Goal: Communication & Community: Participate in discussion

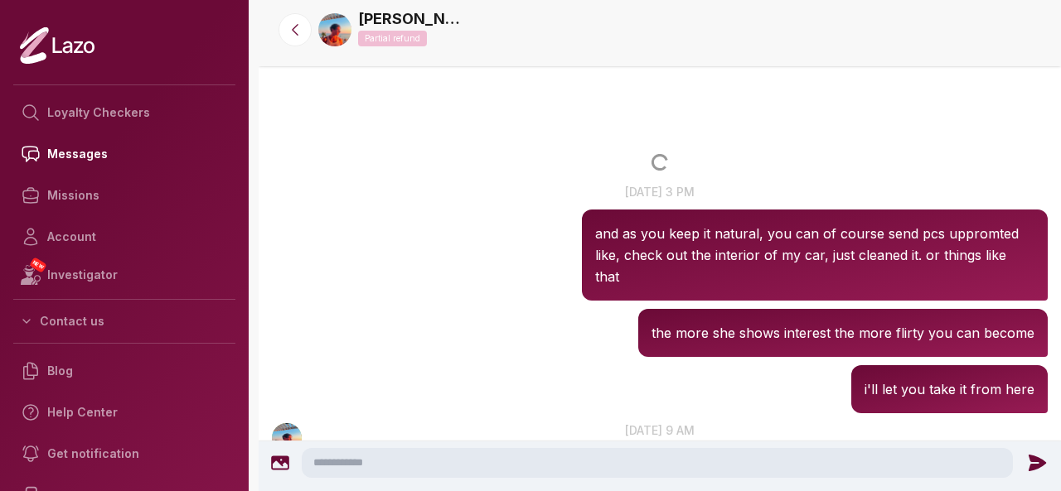
scroll to position [2127, 0]
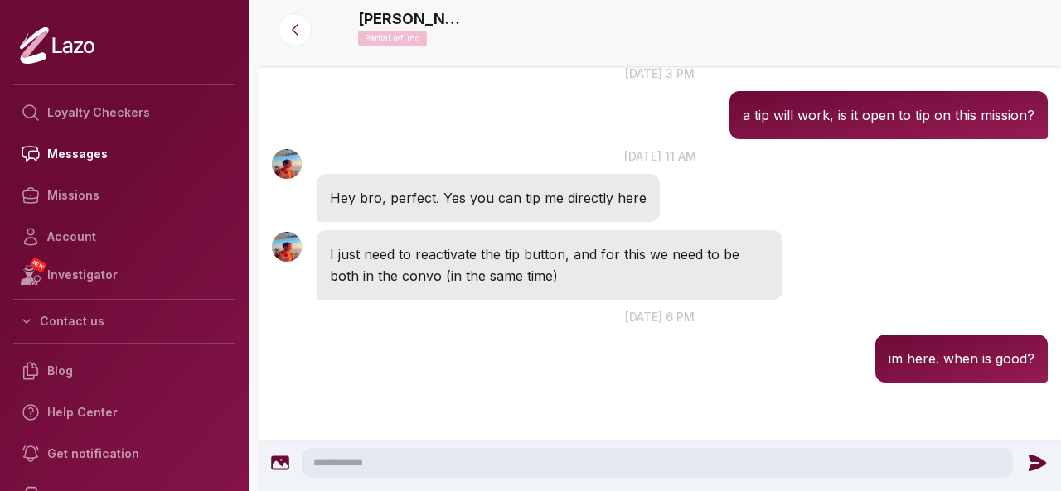
scroll to position [1950, 0]
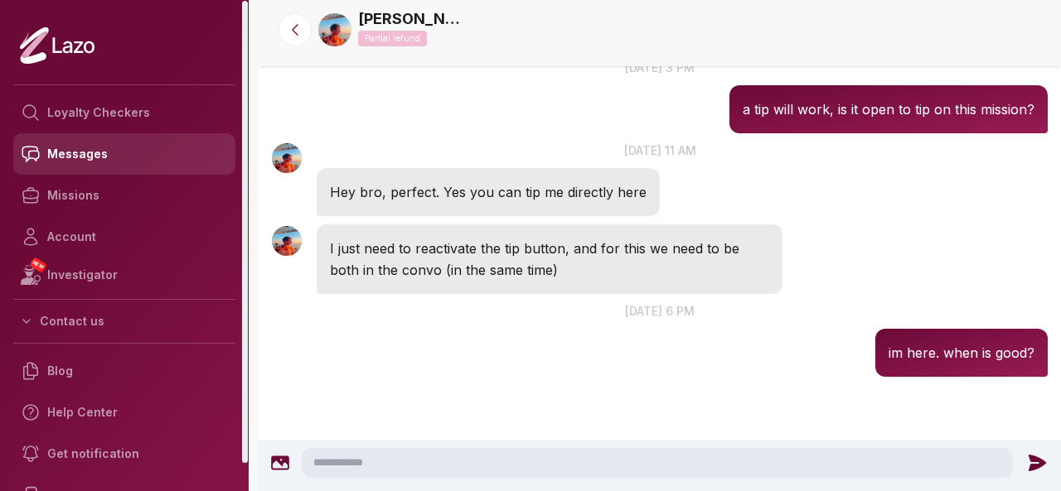
click at [147, 158] on link "Messages" at bounding box center [124, 153] width 222 height 41
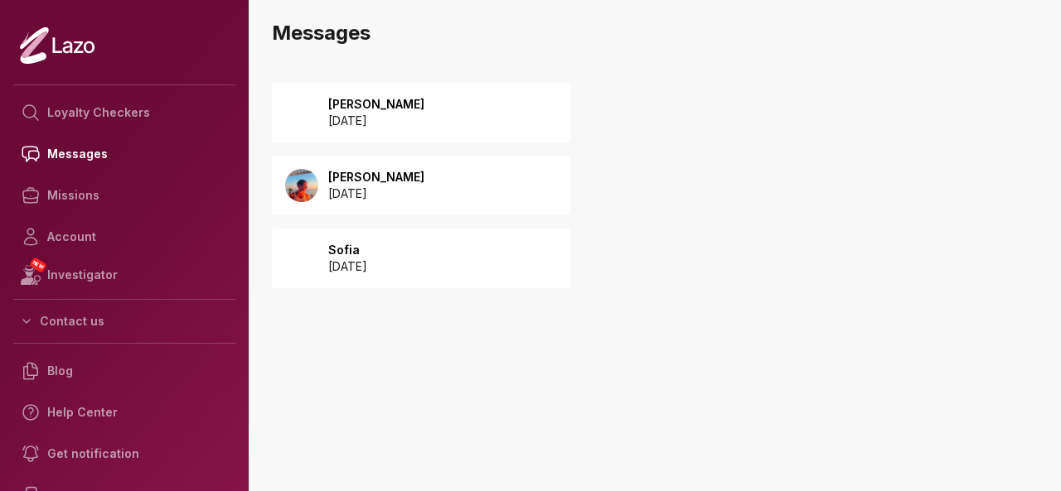
click at [449, 95] on div "Lara 2025 September 25" at bounding box center [421, 113] width 298 height 60
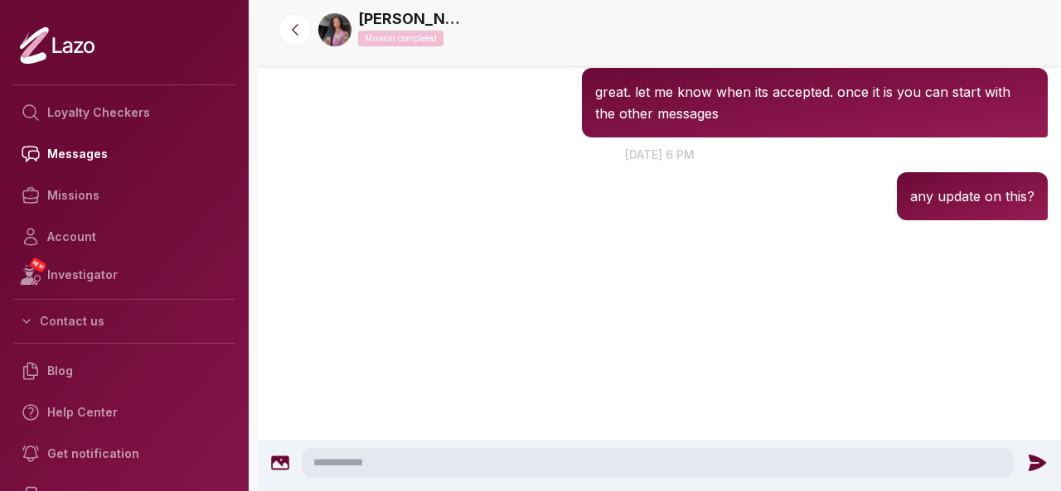
scroll to position [3930, 0]
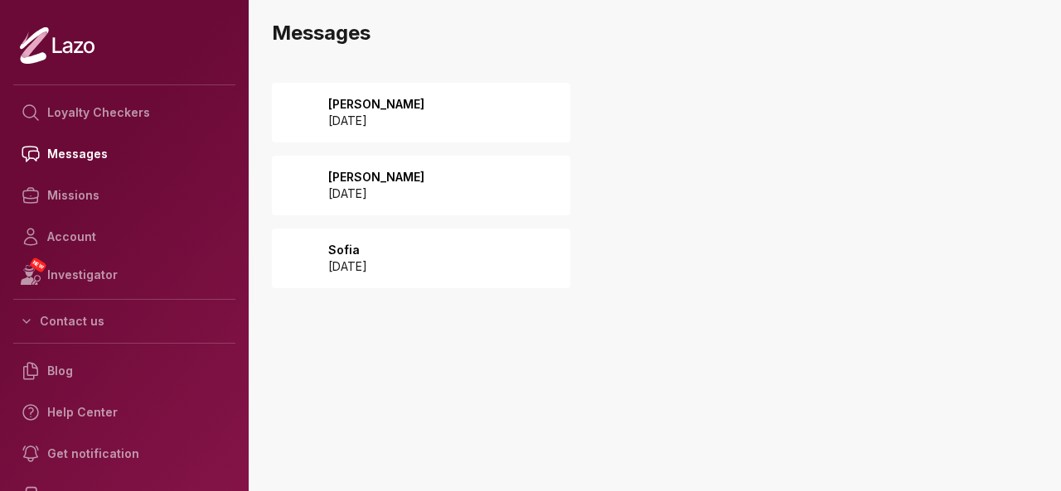
click at [424, 120] on p "2025 September 06" at bounding box center [376, 121] width 96 height 17
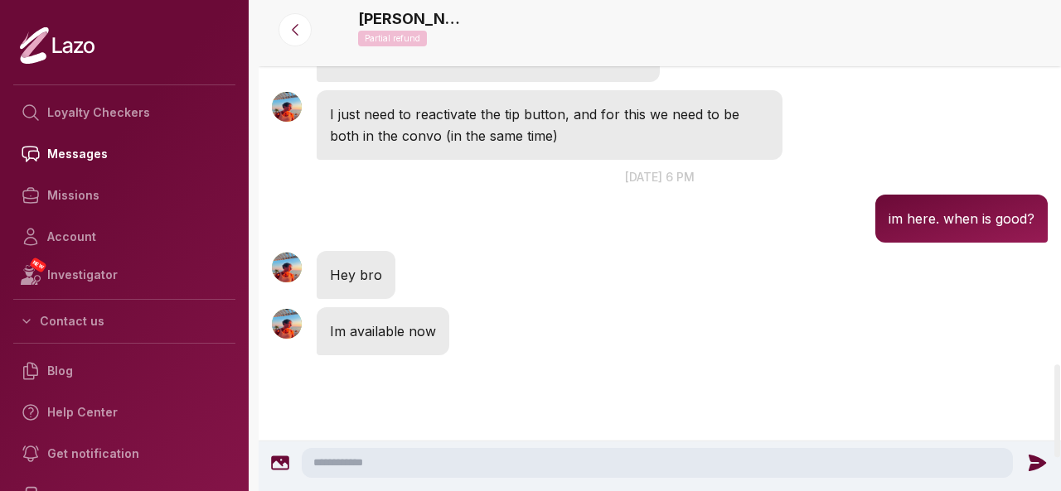
scroll to position [2057, 0]
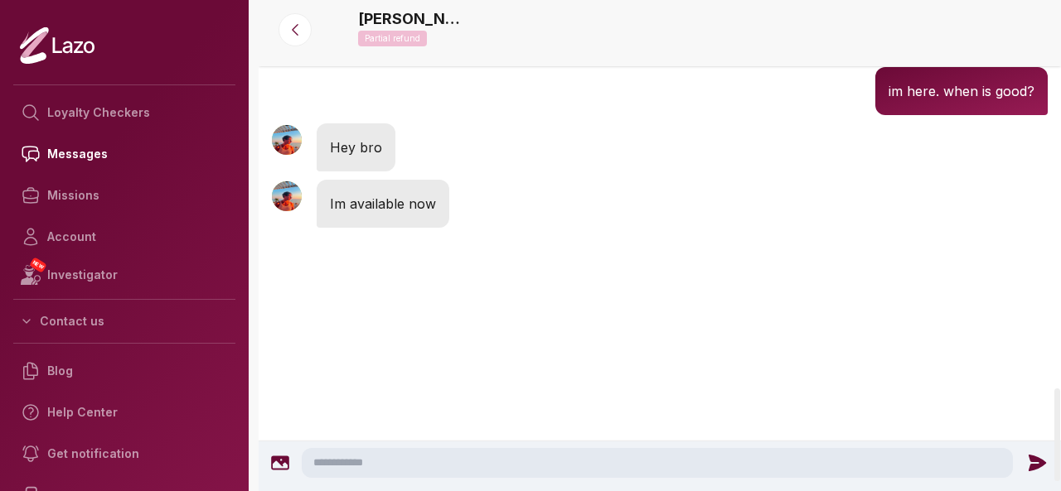
click at [550, 453] on textarea at bounding box center [657, 463] width 711 height 30
type textarea "*"
type textarea "**********"
click at [1036, 470] on icon at bounding box center [1042, 463] width 22 height 22
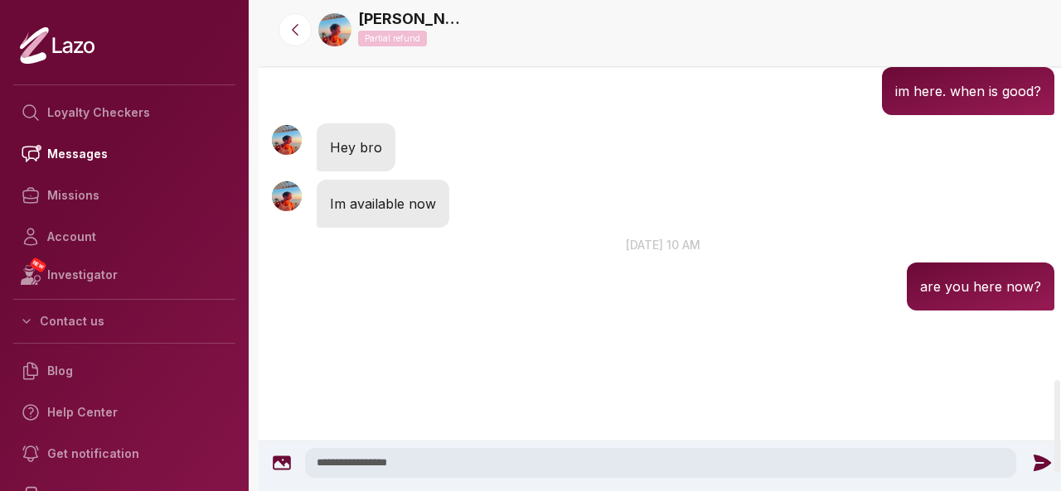
scroll to position [2012, 0]
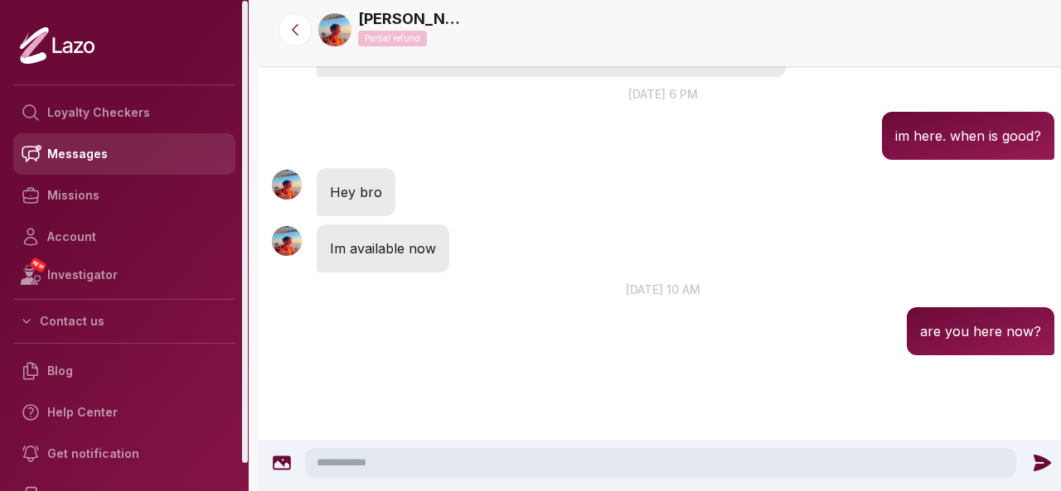
click at [80, 157] on link "Messages" at bounding box center [124, 153] width 222 height 41
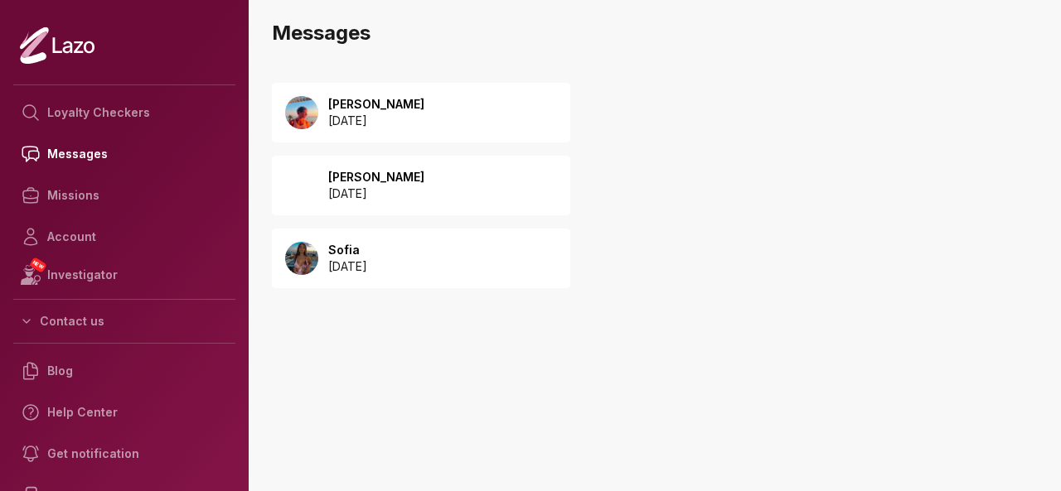
click at [411, 183] on p "[PERSON_NAME]" at bounding box center [376, 177] width 96 height 17
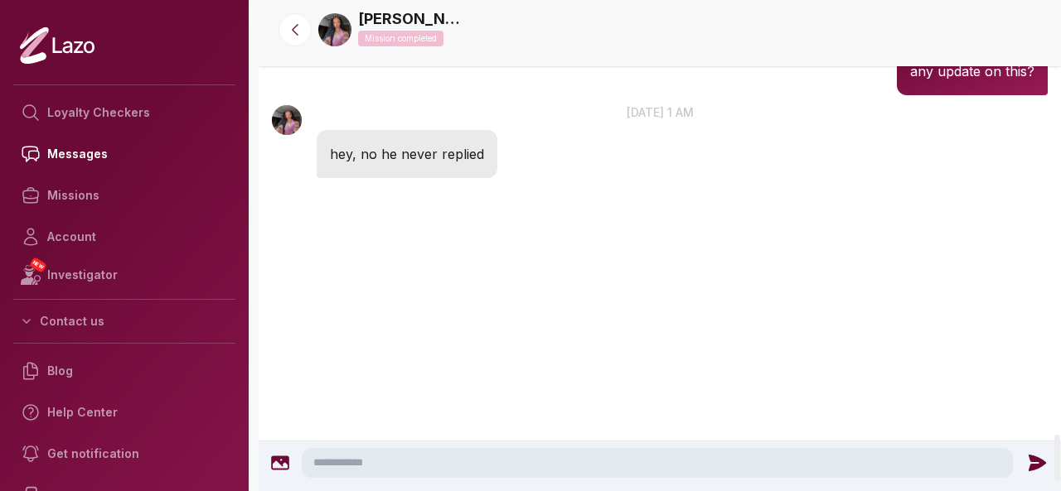
scroll to position [4650, 0]
click at [577, 458] on textarea at bounding box center [657, 463] width 711 height 30
